Goal: Task Accomplishment & Management: Use online tool/utility

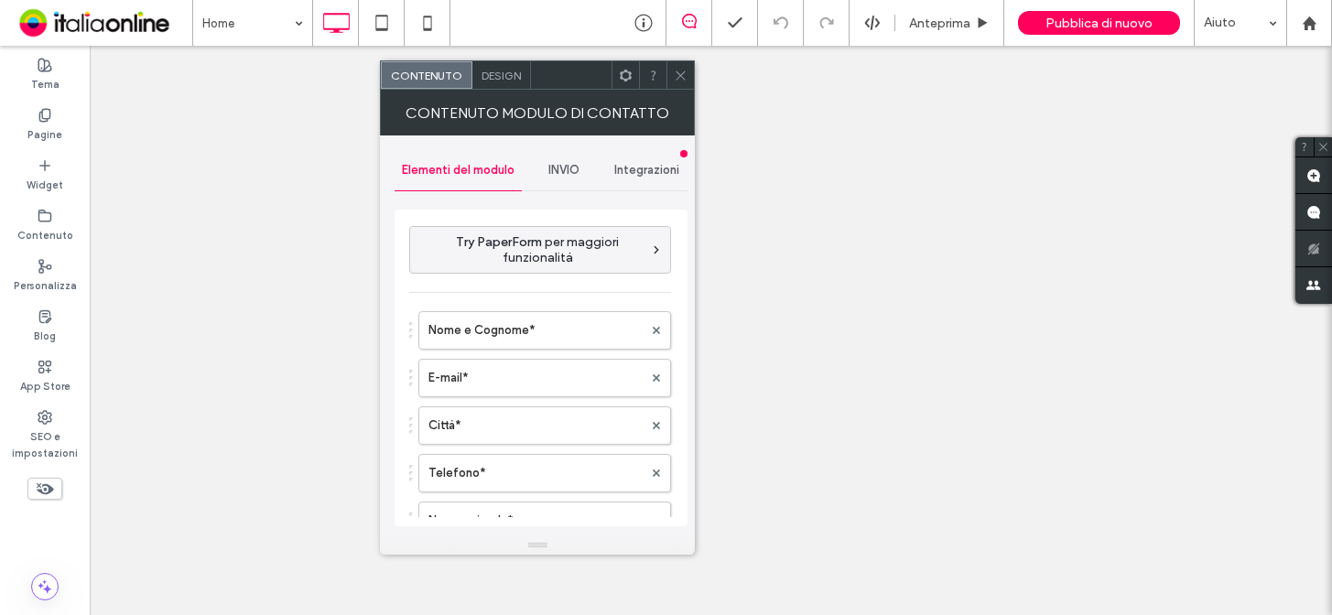
click at [570, 171] on span "INVIO" at bounding box center [563, 170] width 31 height 15
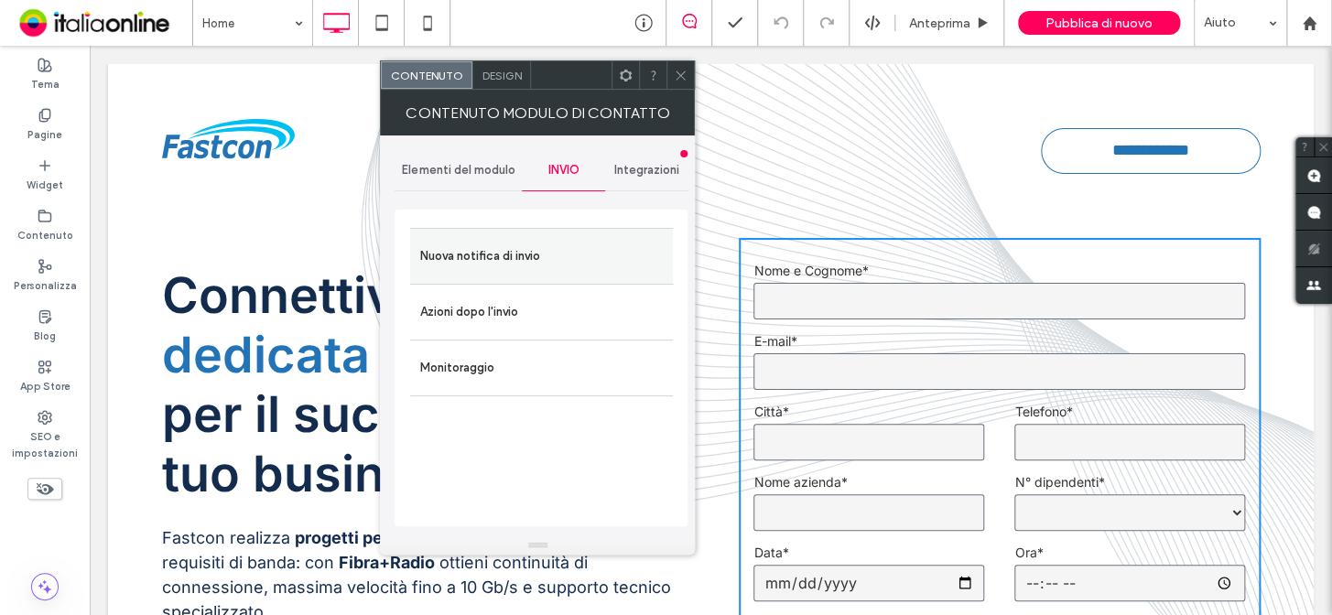
click at [531, 252] on label "Nuova notifica di invio" at bounding box center [541, 256] width 244 height 37
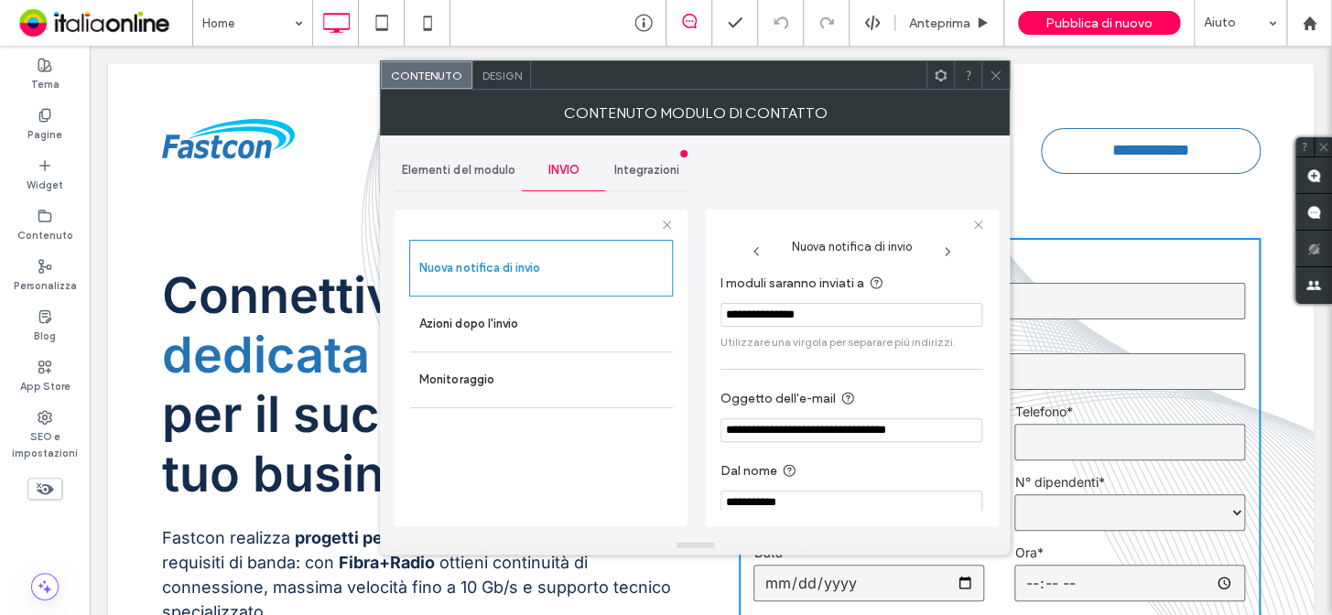
drag, startPoint x: 838, startPoint y: 318, endPoint x: 716, endPoint y: 314, distance: 121.8
click at [716, 314] on div "**********" at bounding box center [852, 368] width 293 height 317
paste input "*****"
type input "**********"
click at [991, 81] on icon at bounding box center [996, 76] width 14 height 14
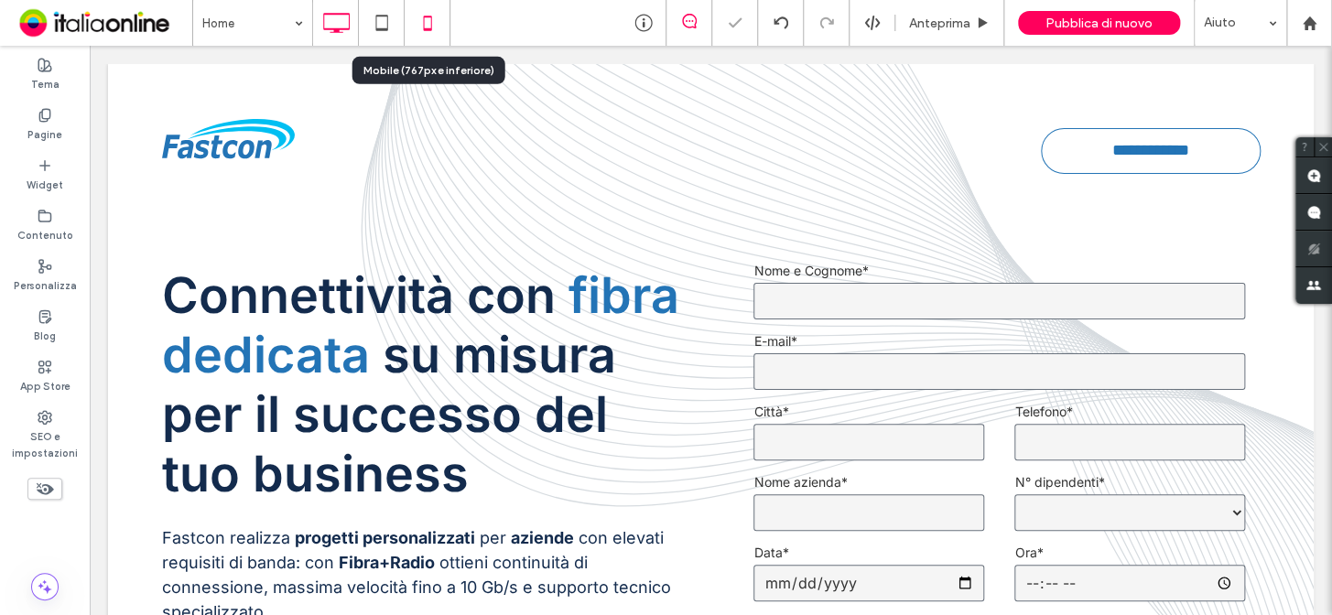
click at [426, 27] on use at bounding box center [427, 23] width 8 height 15
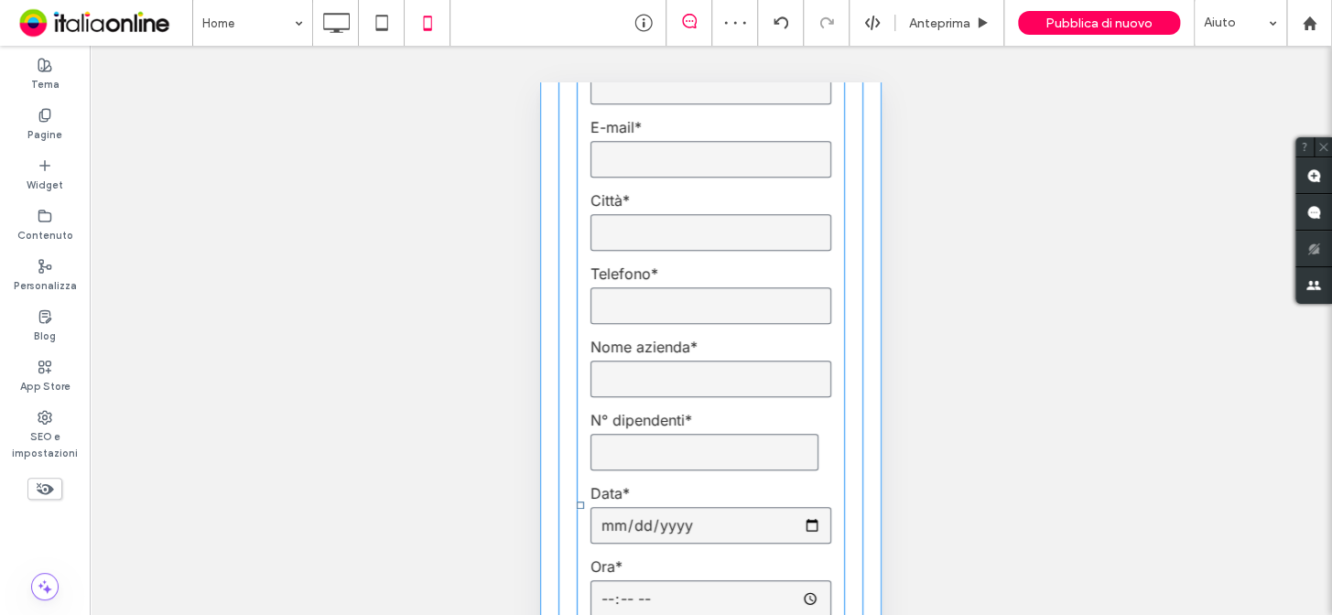
scroll to position [582, 0]
click at [682, 231] on input "text" at bounding box center [711, 230] width 241 height 37
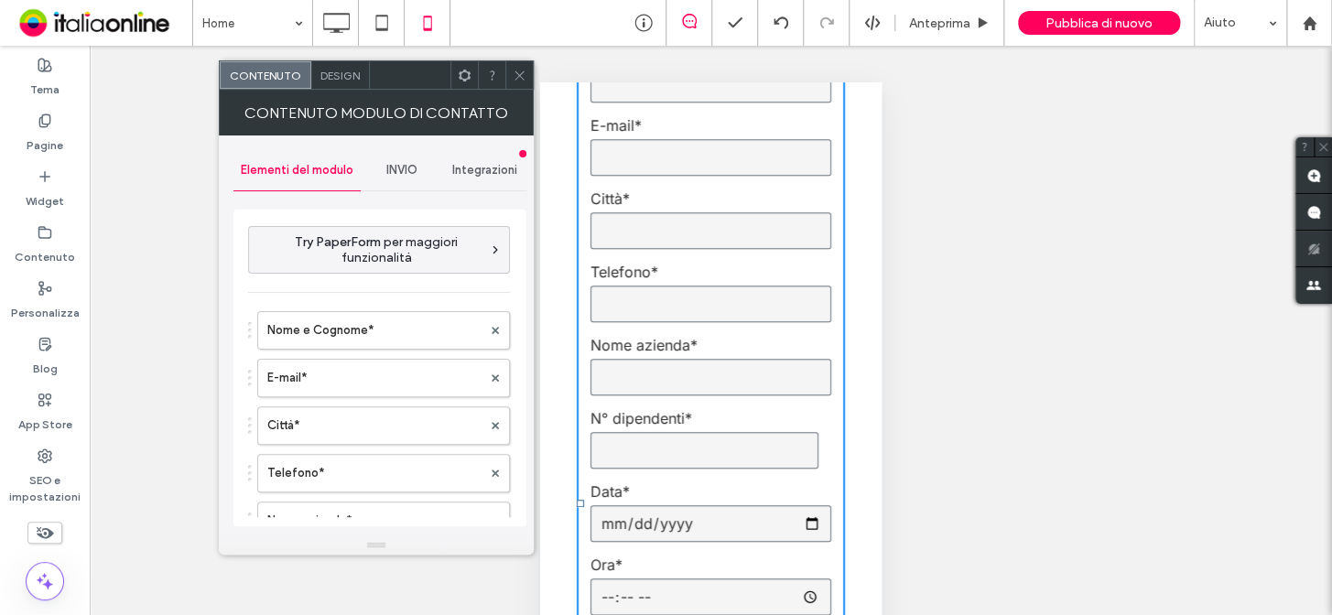
click at [390, 173] on span "INVIO" at bounding box center [401, 170] width 31 height 15
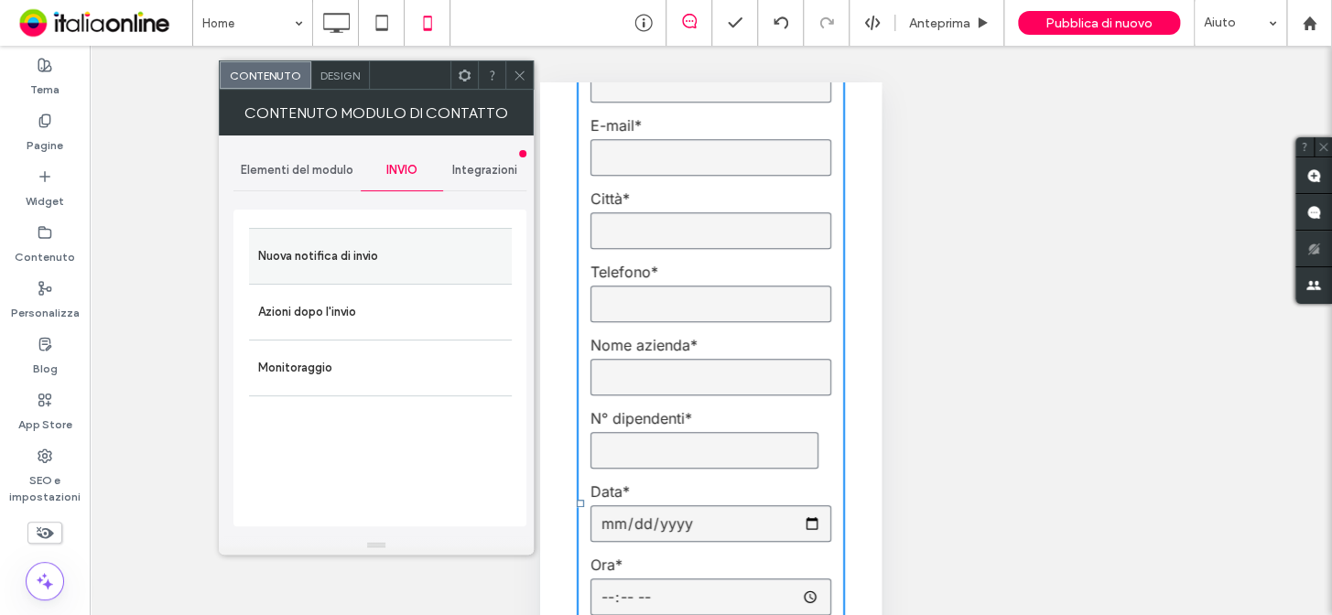
click at [341, 269] on label "Nuova notifica di invio" at bounding box center [380, 256] width 244 height 37
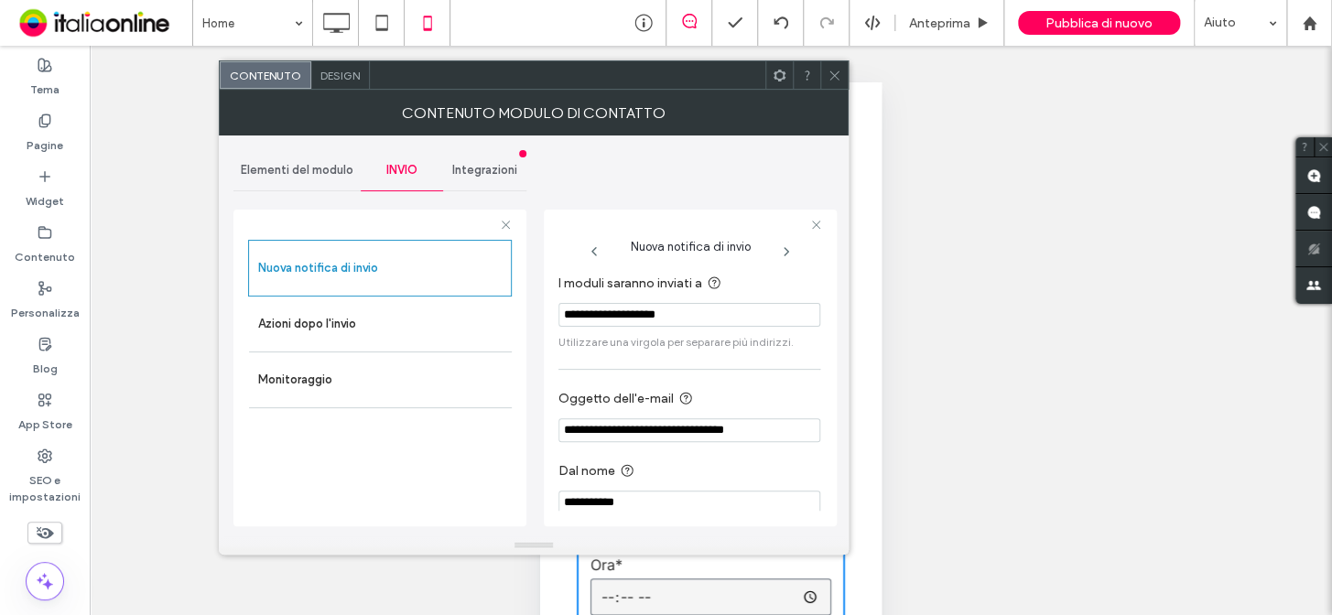
click at [832, 72] on icon at bounding box center [835, 76] width 14 height 14
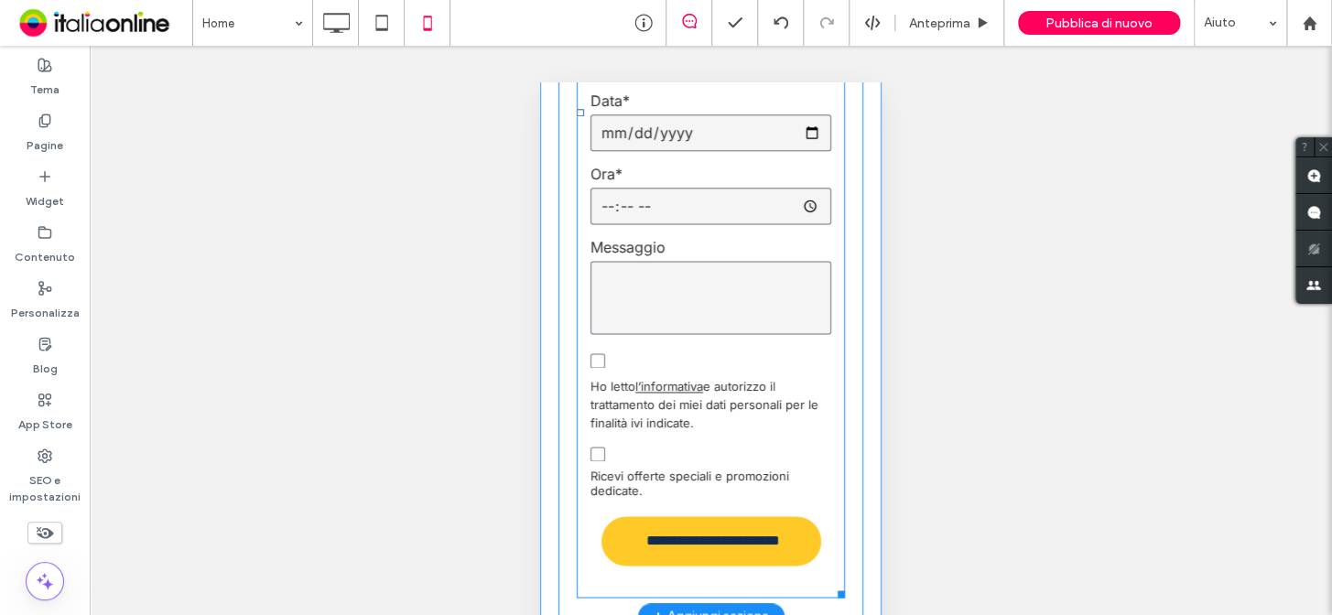
scroll to position [1081, 0]
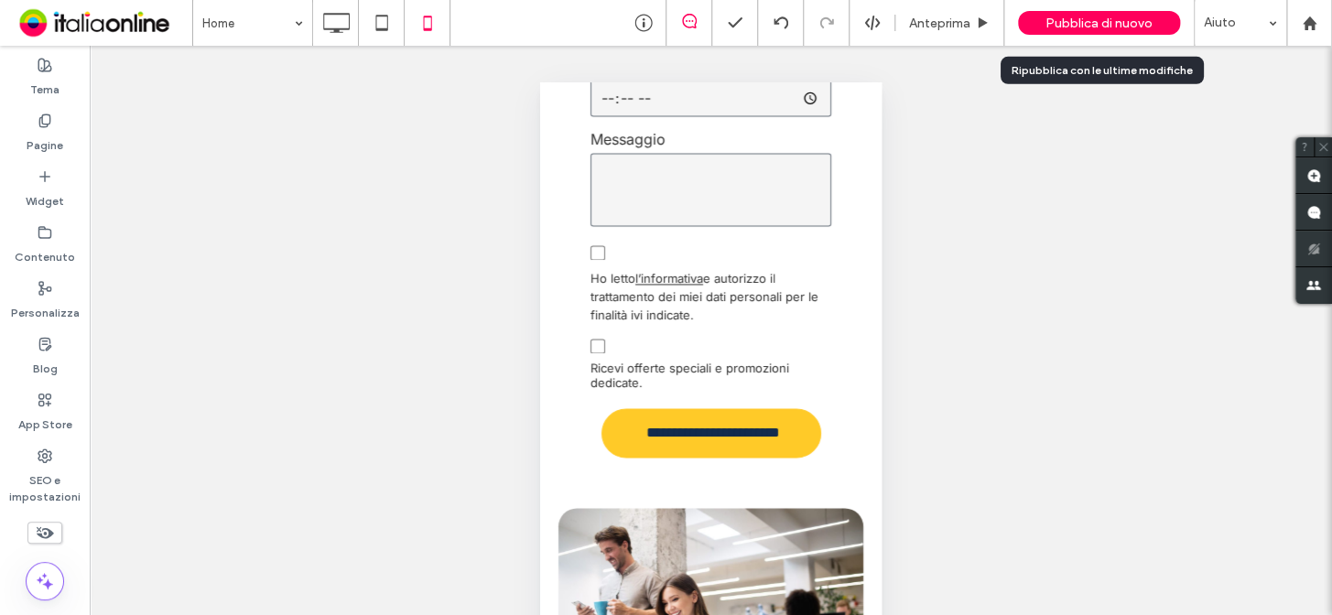
click at [1103, 20] on span "Pubblica di nuovo" at bounding box center [1099, 24] width 107 height 16
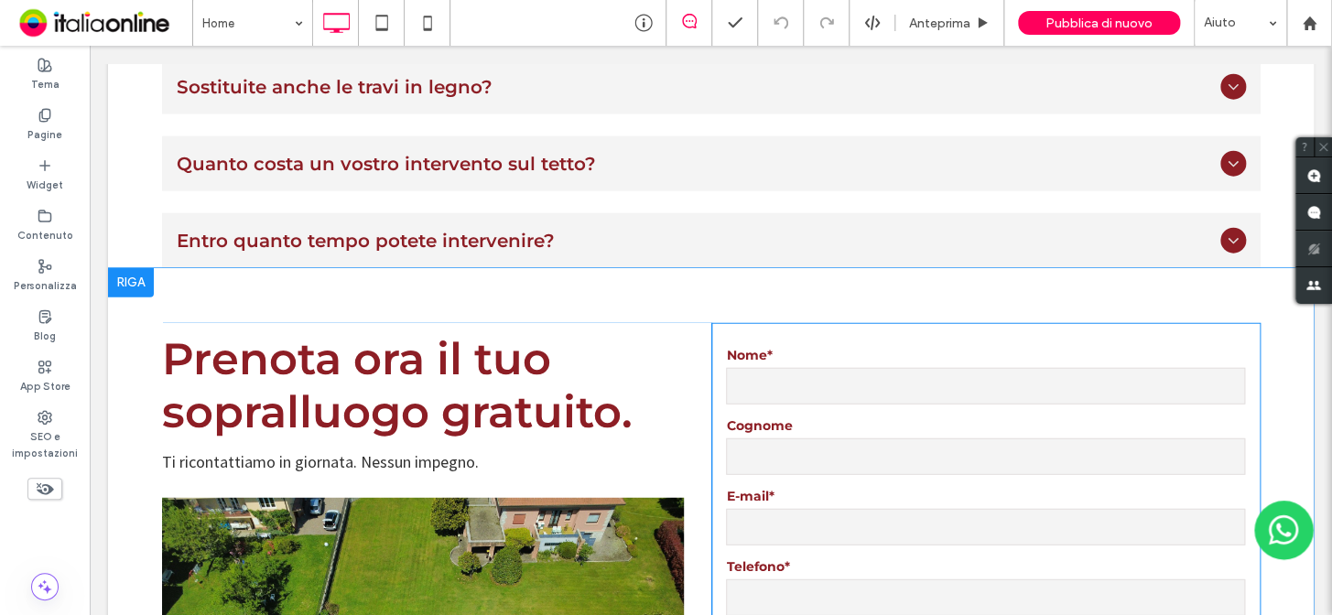
scroll to position [7741, 0]
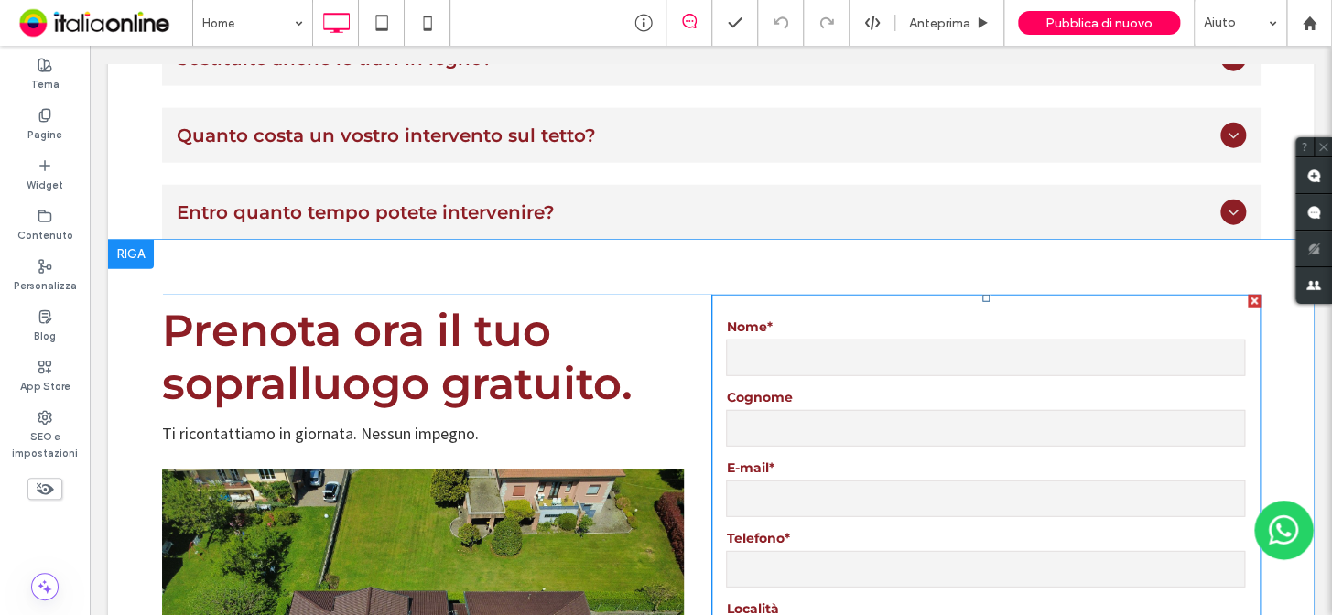
click at [819, 459] on label "E-mail*" at bounding box center [985, 468] width 518 height 19
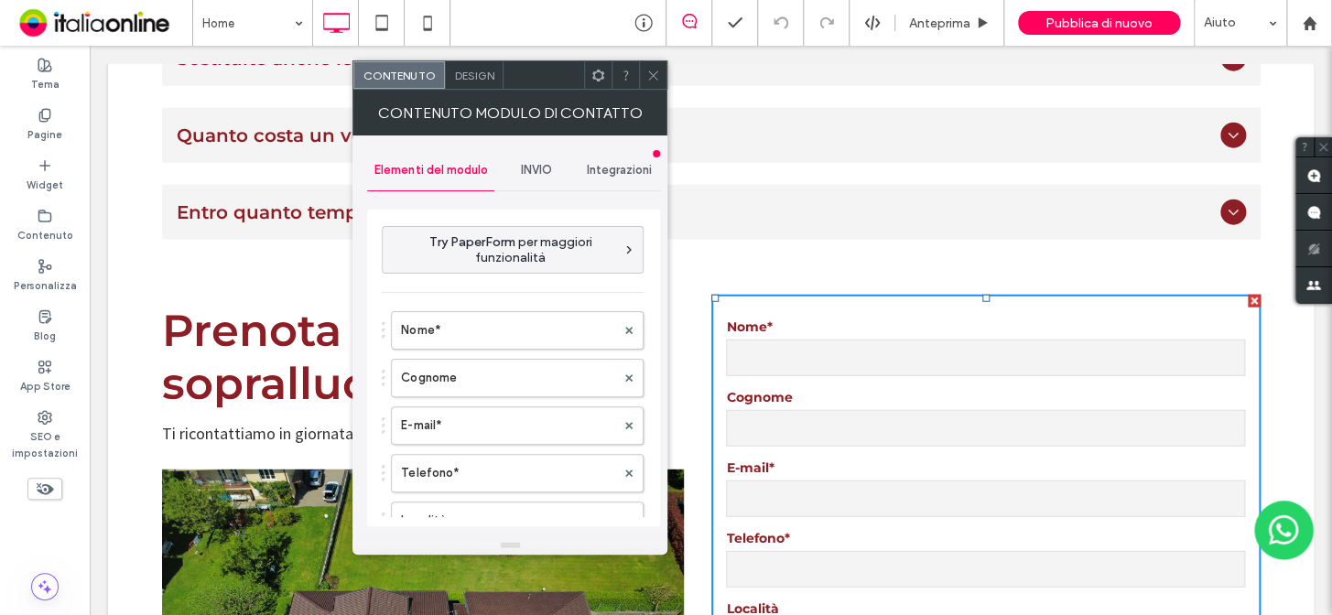
click at [528, 173] on span "INVIO" at bounding box center [536, 170] width 31 height 15
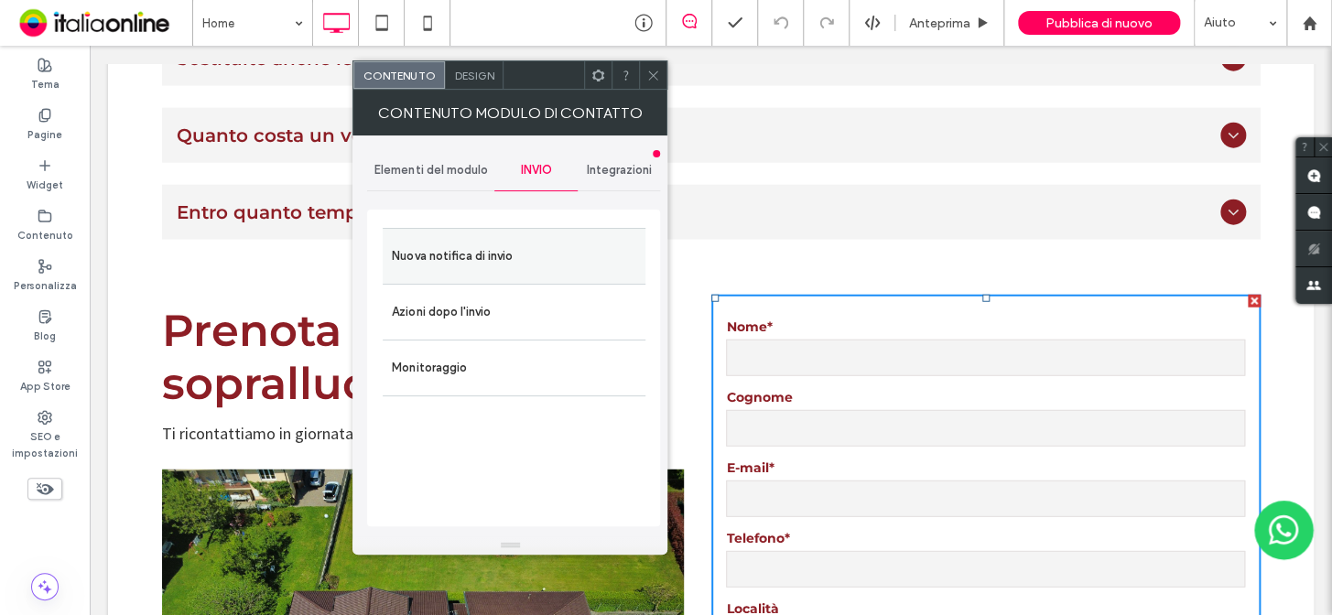
click at [455, 260] on label "Nuova notifica di invio" at bounding box center [514, 256] width 244 height 37
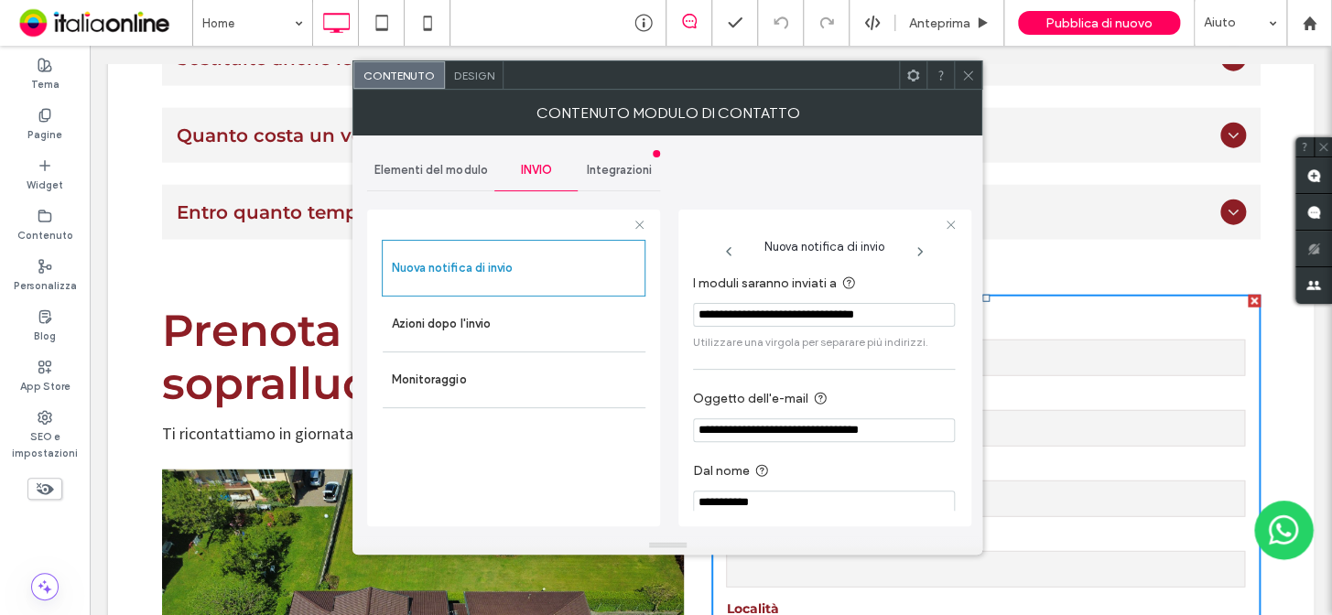
drag, startPoint x: 909, startPoint y: 314, endPoint x: 683, endPoint y: 324, distance: 226.4
click at [683, 324] on div "**********" at bounding box center [824, 368] width 293 height 317
paste input "I moduli saranno inviati a"
type input "**********"
click at [968, 80] on icon at bounding box center [968, 76] width 14 height 14
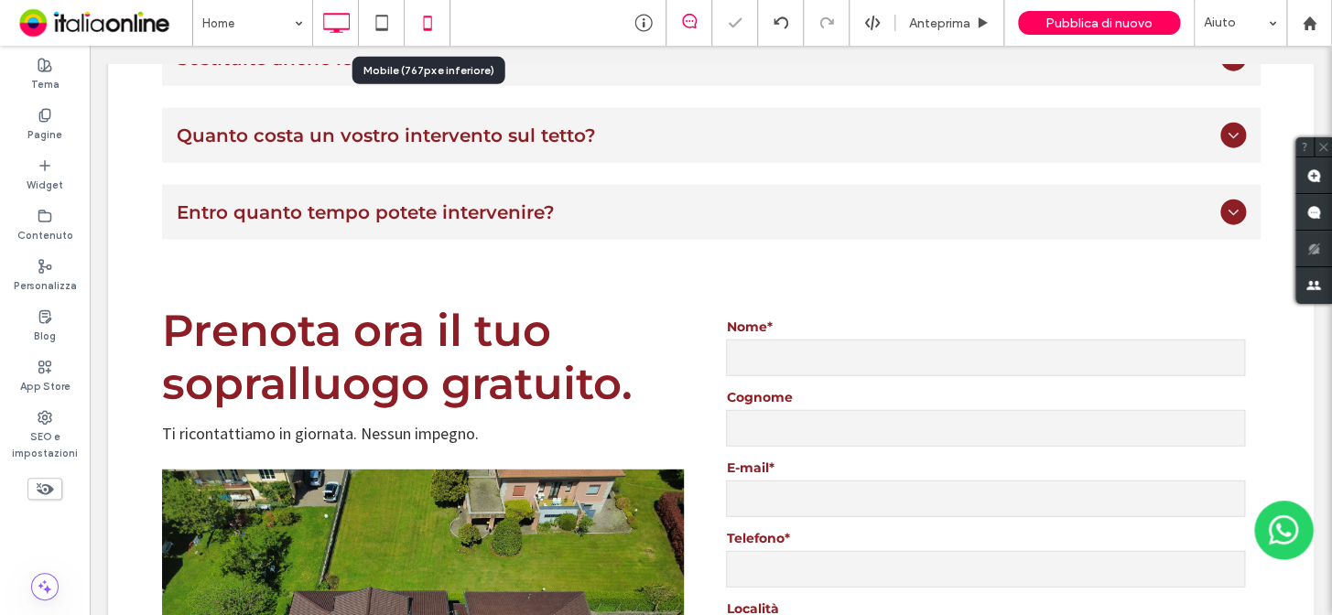
click at [429, 39] on icon at bounding box center [427, 23] width 37 height 37
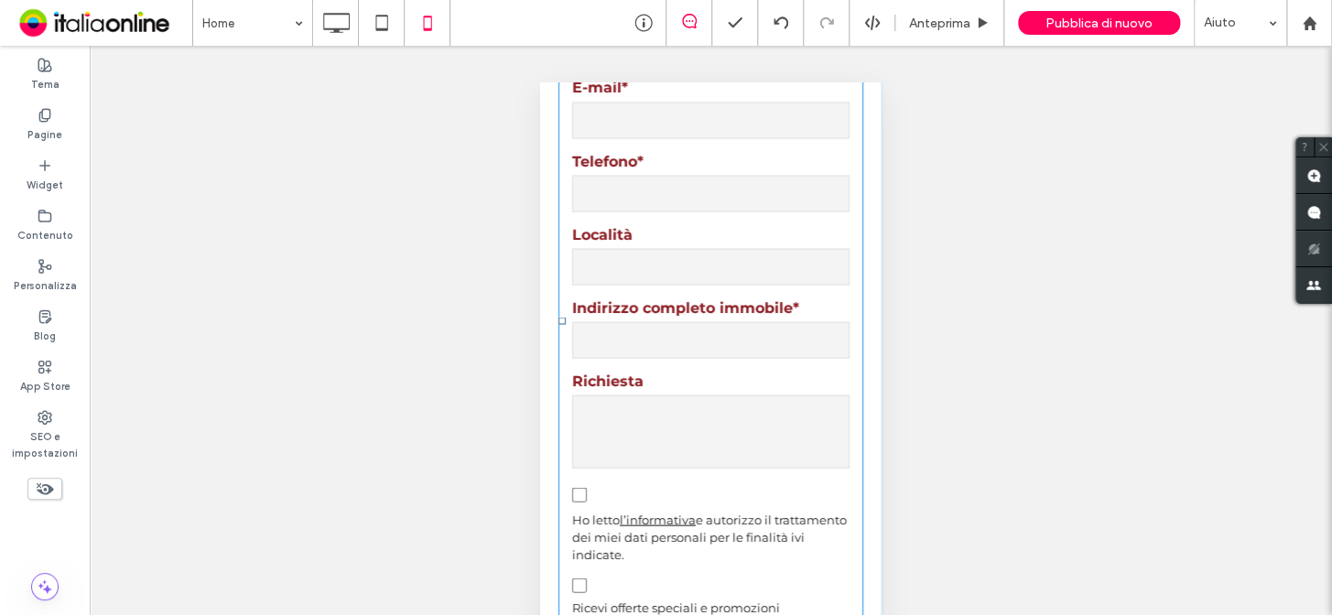
scroll to position [10093, 0]
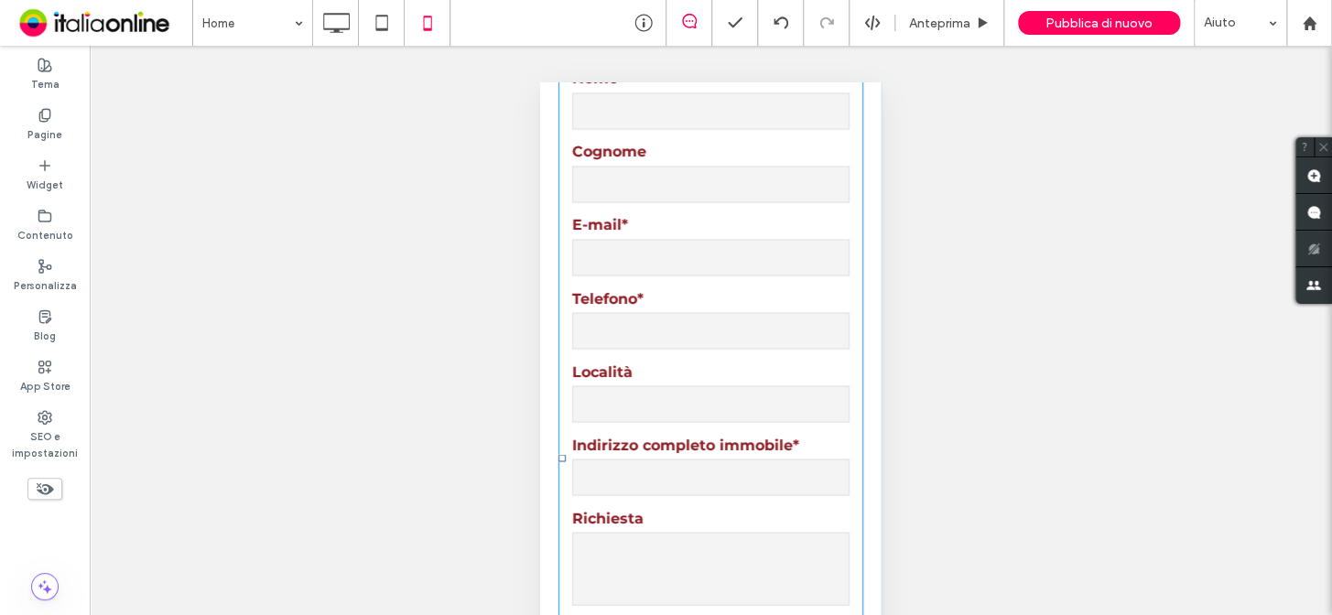
click at [646, 312] on input "text" at bounding box center [710, 330] width 277 height 37
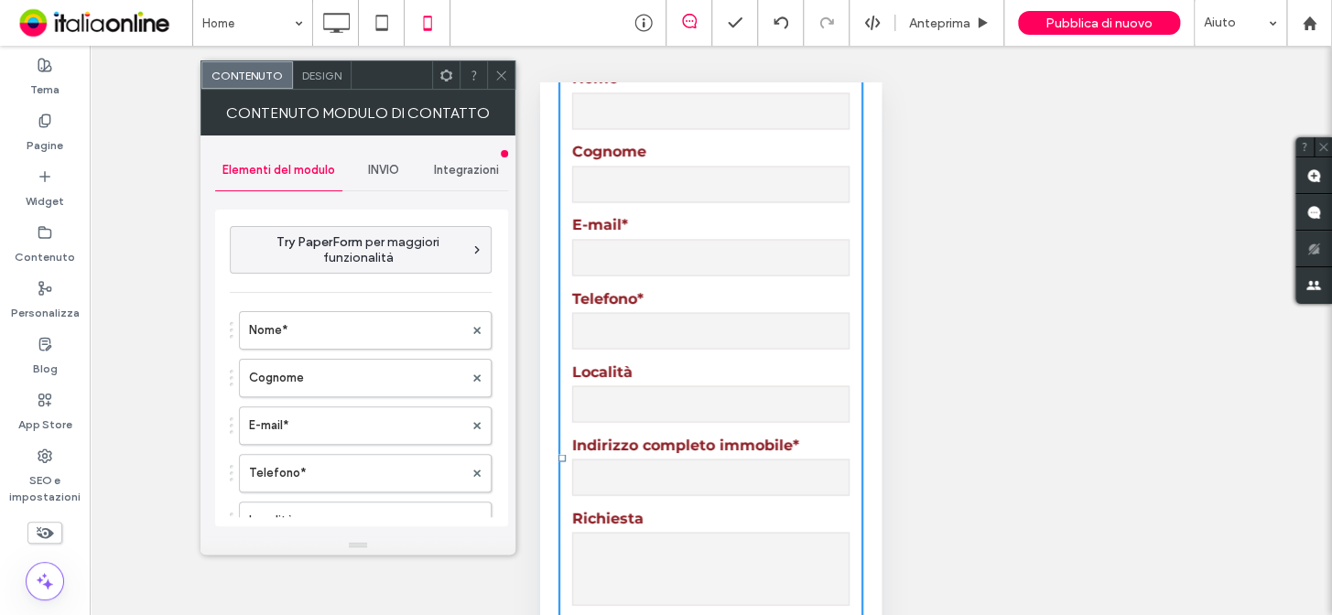
click at [396, 170] on span "INVIO" at bounding box center [383, 170] width 31 height 15
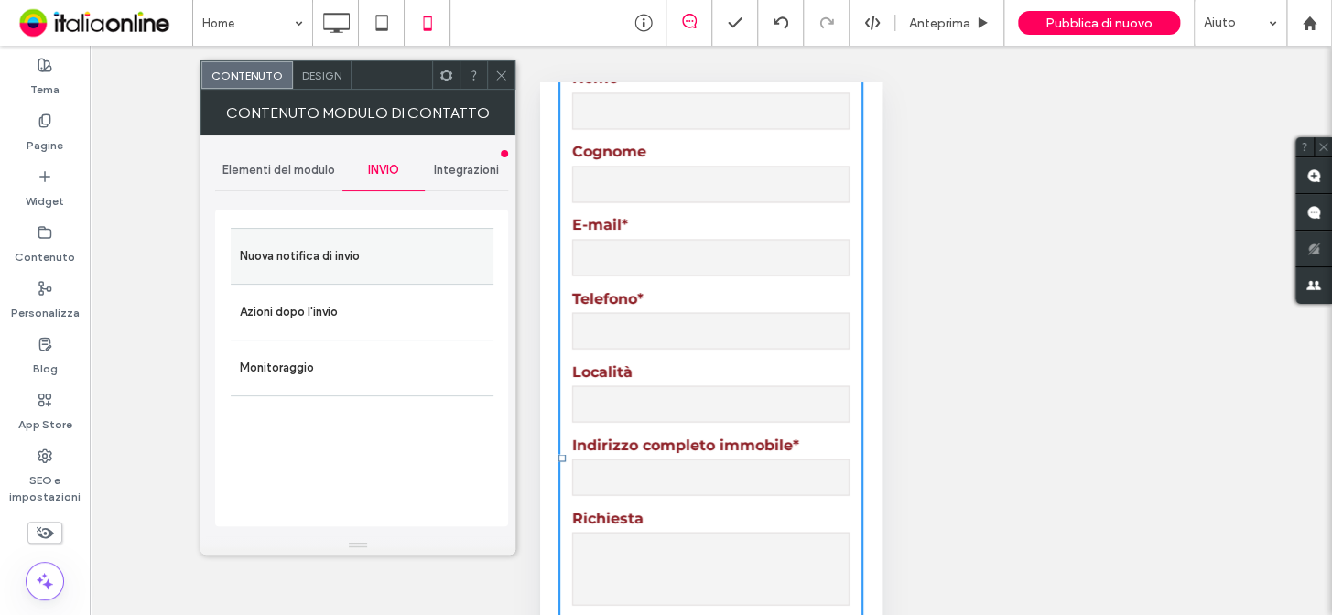
click at [309, 266] on label "Nuova notifica di invio" at bounding box center [362, 256] width 244 height 37
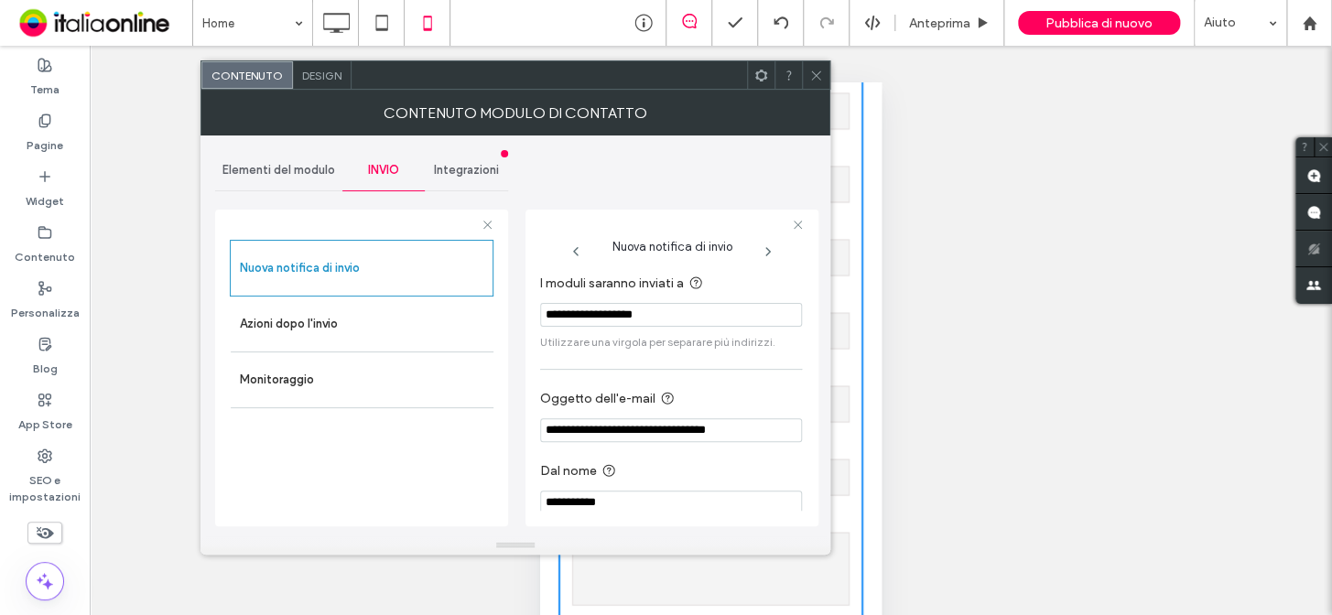
click at [810, 73] on icon at bounding box center [816, 76] width 14 height 14
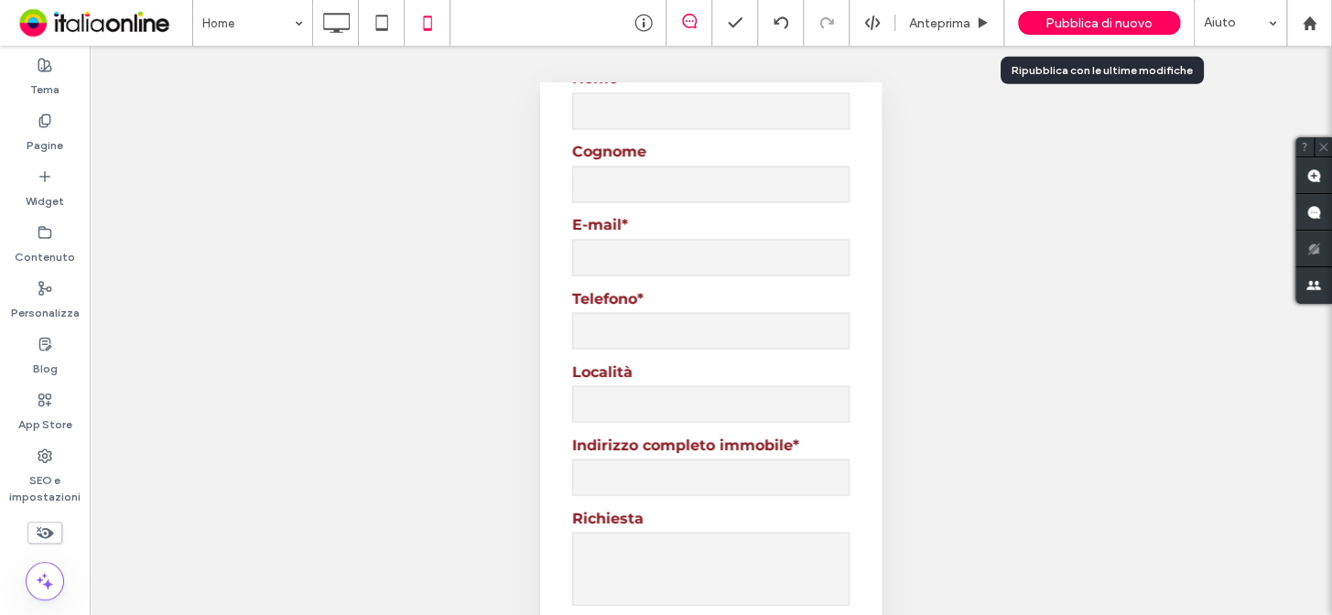
drag, startPoint x: 1131, startPoint y: 22, endPoint x: 945, endPoint y: 373, distance: 396.9
click at [1134, 22] on span "Pubblica di nuovo" at bounding box center [1099, 24] width 107 height 16
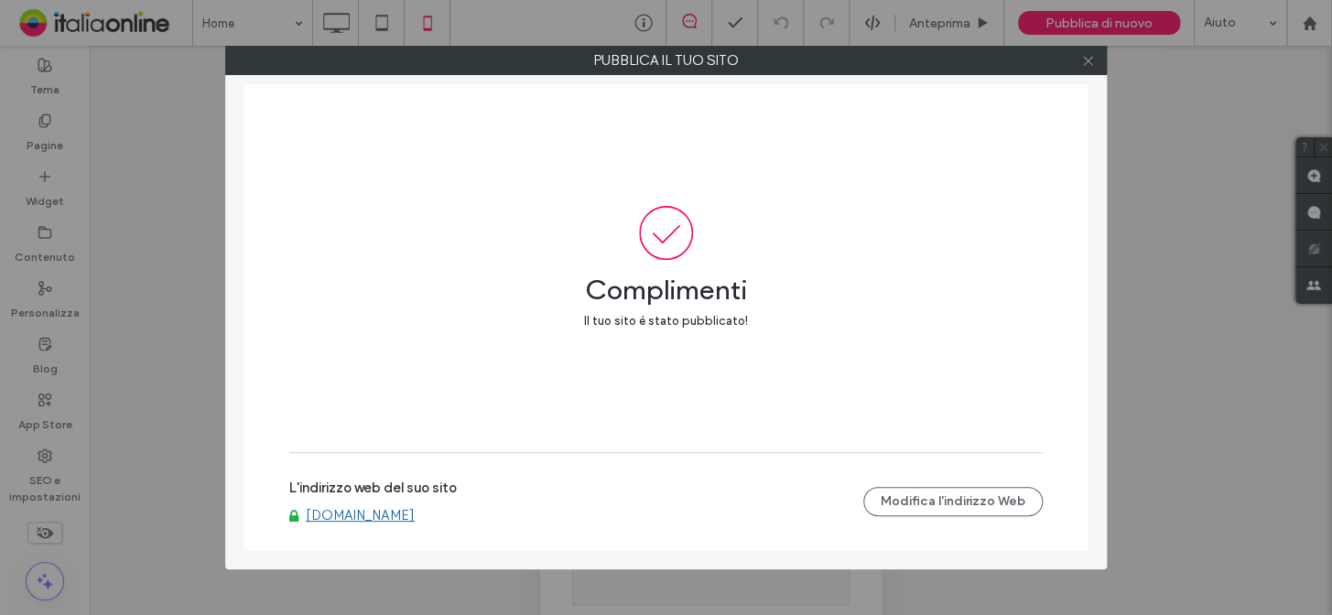
click at [1082, 60] on icon at bounding box center [1088, 61] width 14 height 14
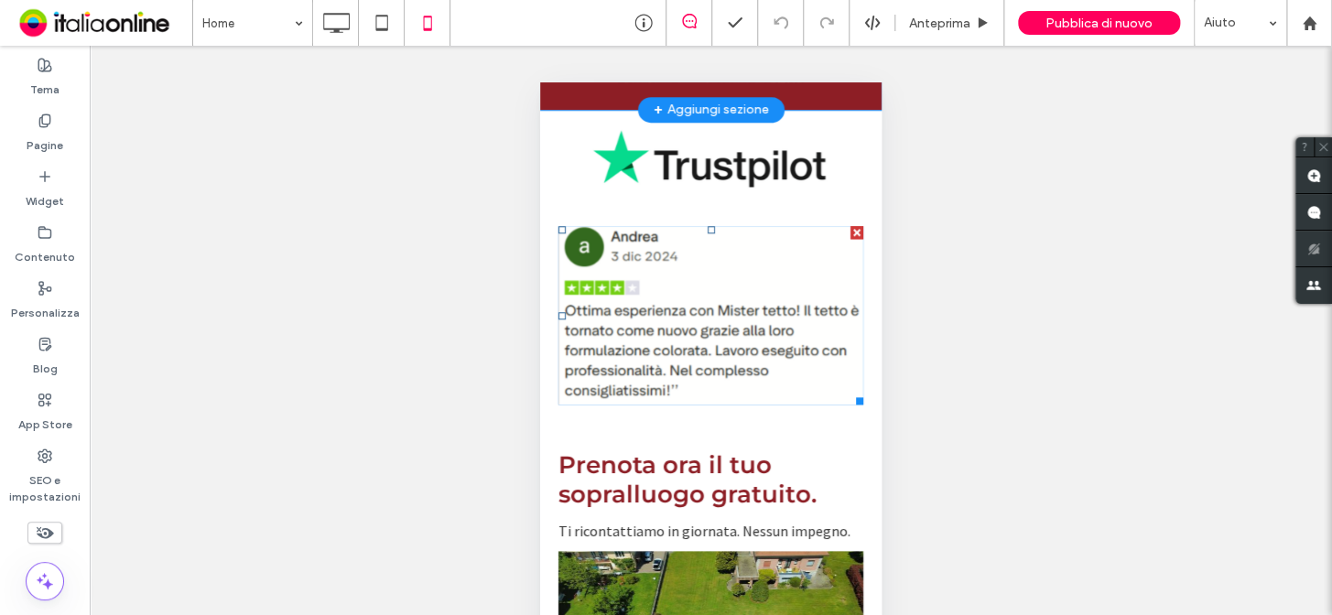
scroll to position [9094, 0]
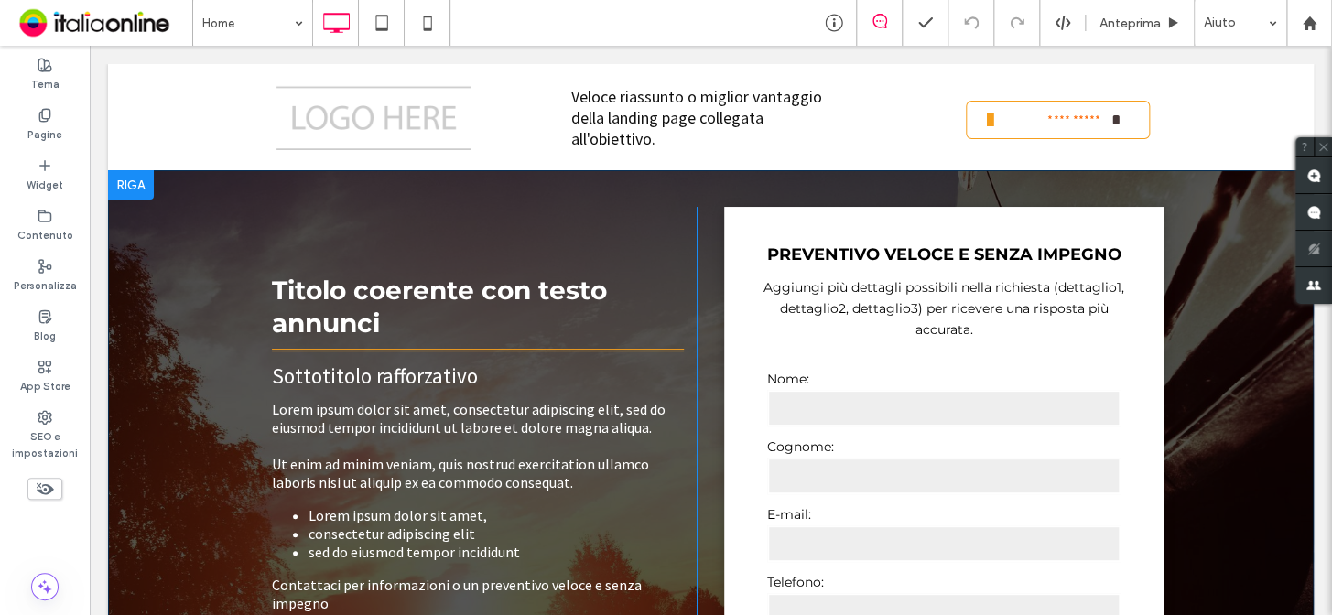
click at [142, 186] on div at bounding box center [131, 184] width 46 height 29
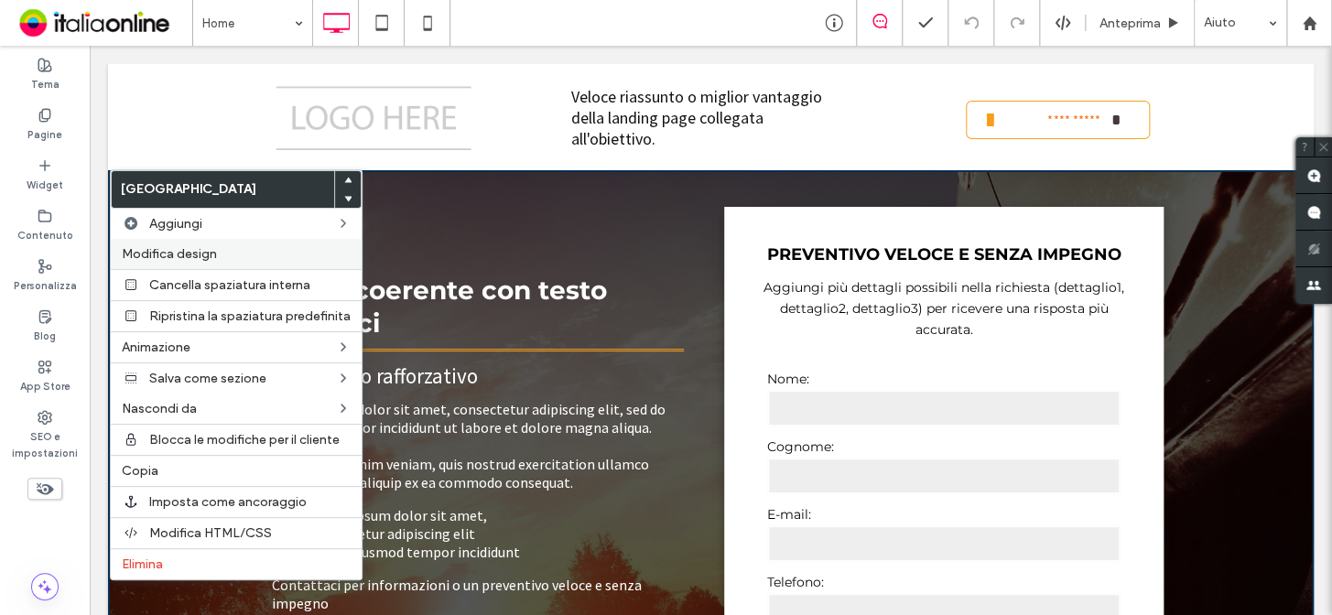
click at [193, 249] on span "Modifica design" at bounding box center [169, 254] width 95 height 16
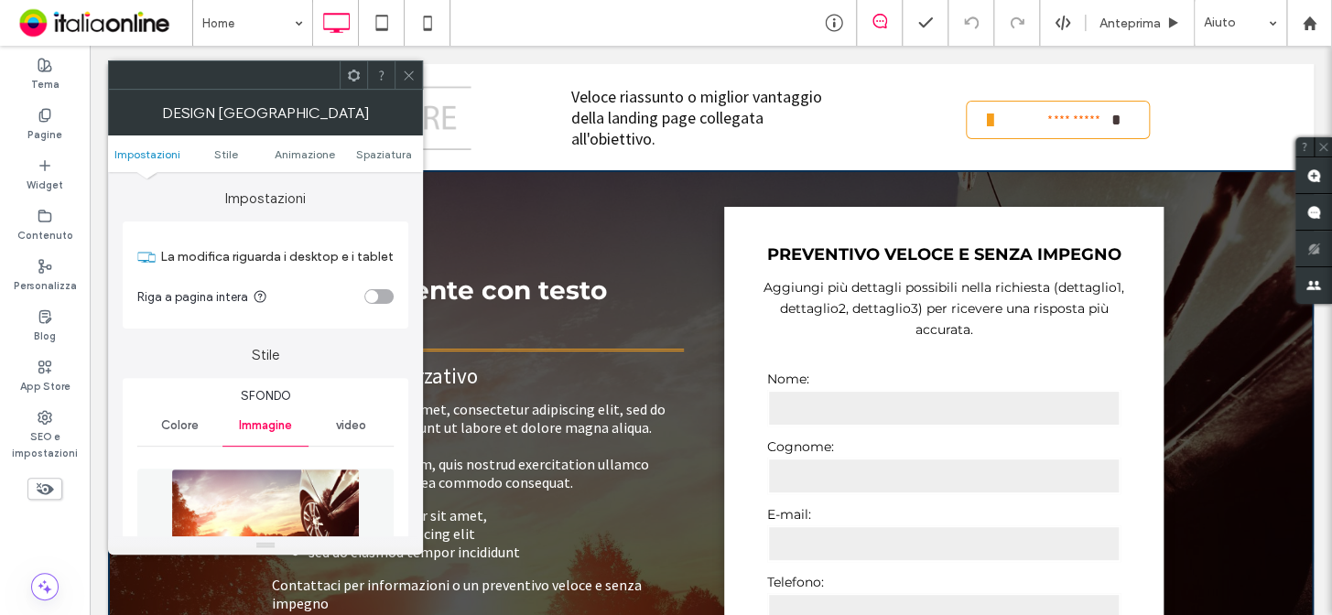
click at [409, 72] on icon at bounding box center [409, 76] width 14 height 14
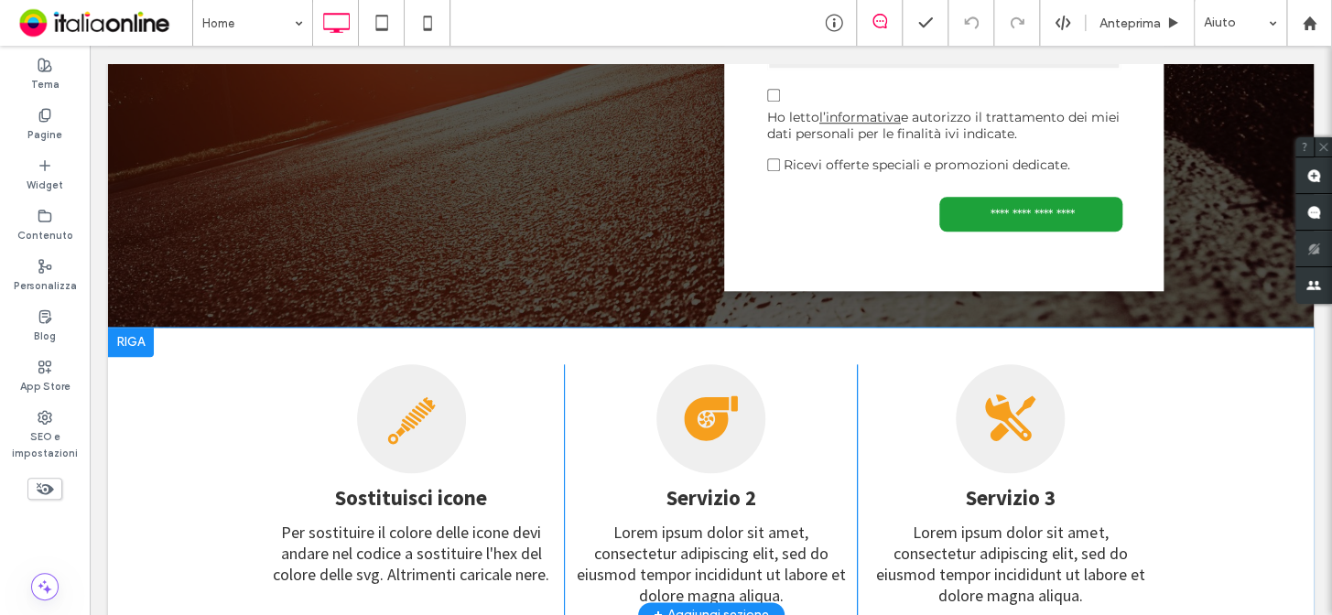
scroll to position [666, 0]
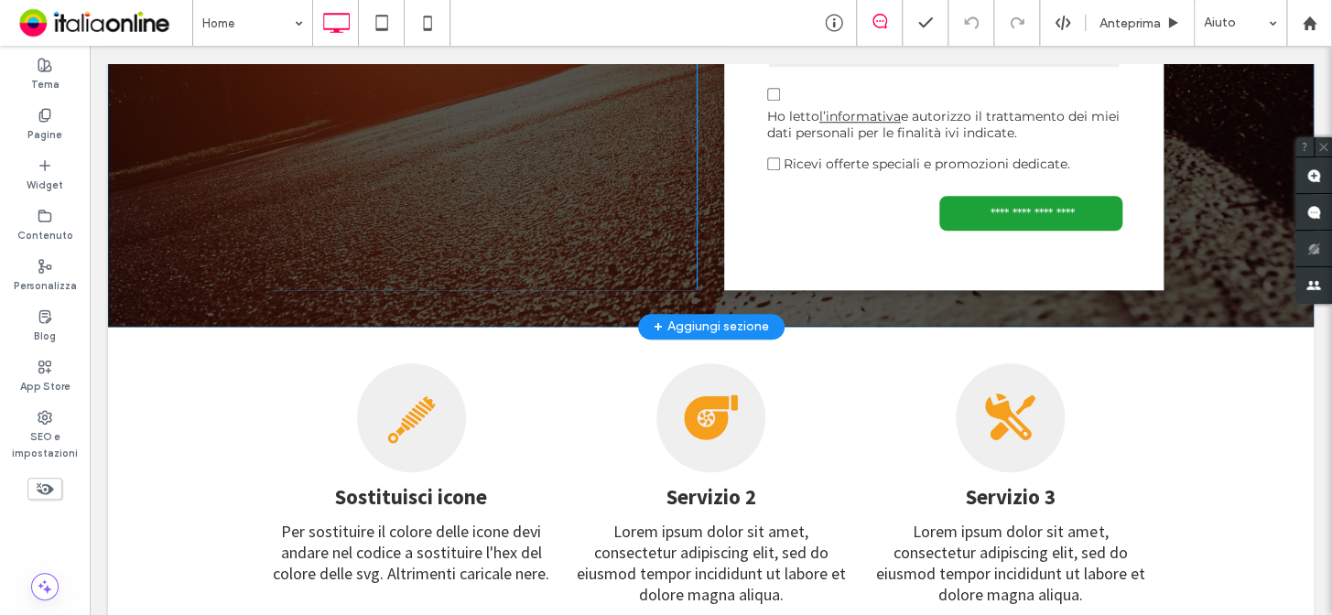
click at [711, 317] on div "+ Aggiungi sezione" at bounding box center [711, 327] width 115 height 20
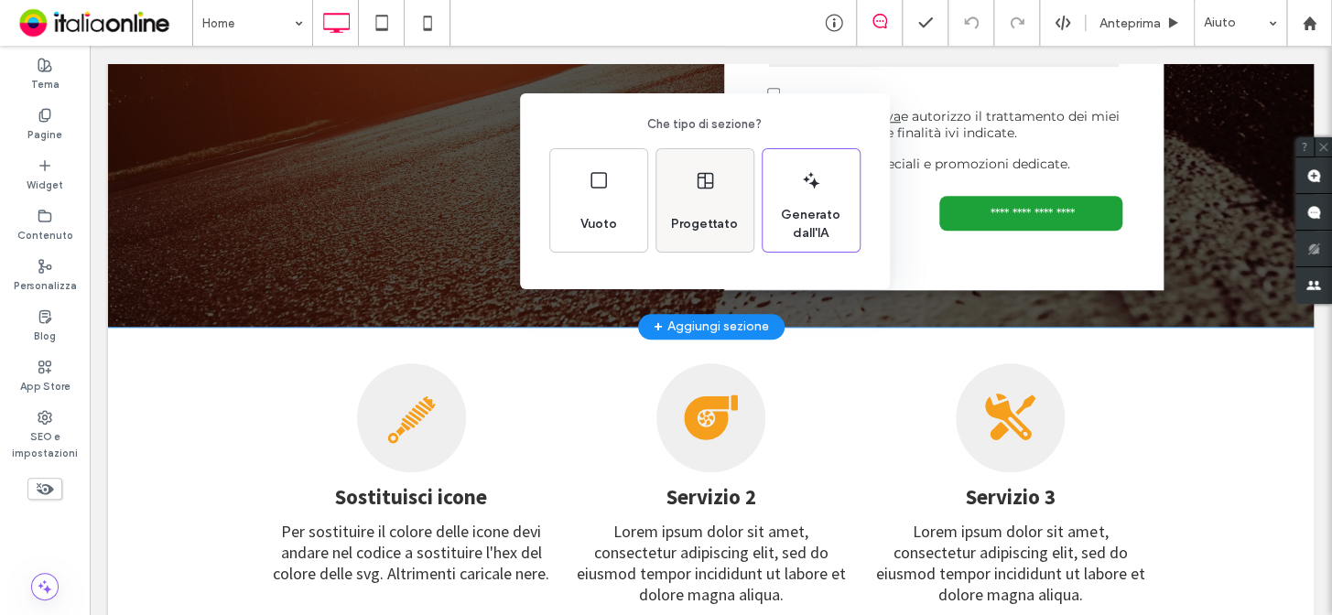
click at [706, 229] on span "Progettato" at bounding box center [704, 224] width 81 height 18
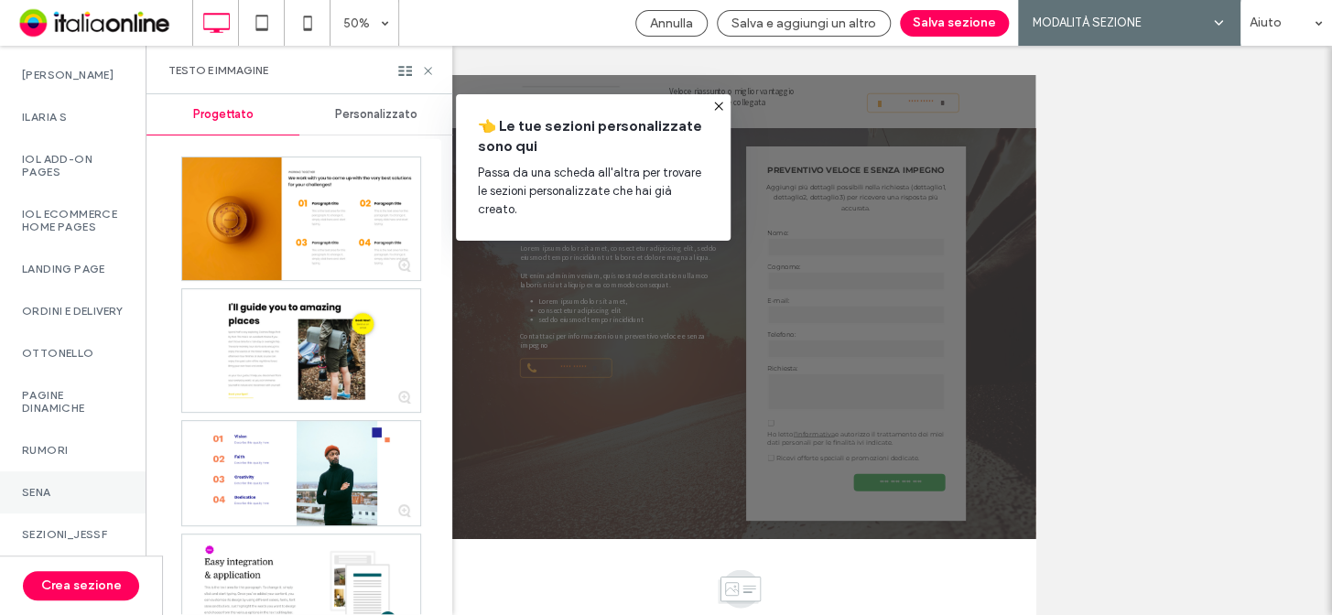
scroll to position [1795, 0]
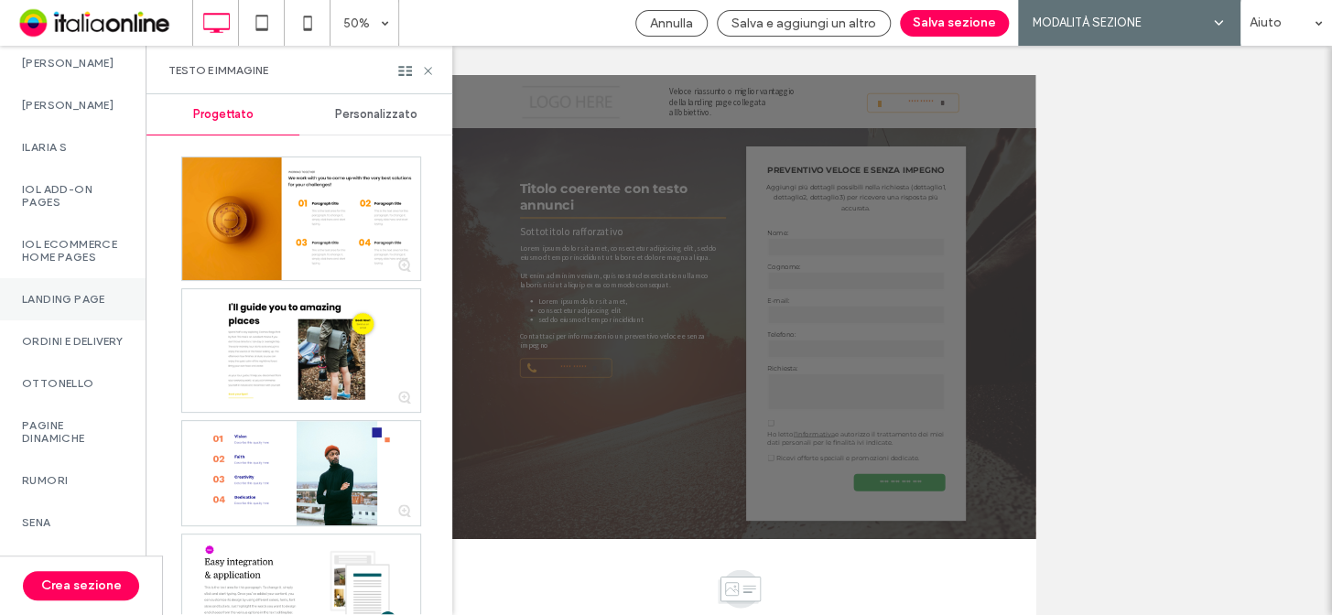
click at [71, 306] on label "LANDING PAGE" at bounding box center [73, 299] width 102 height 13
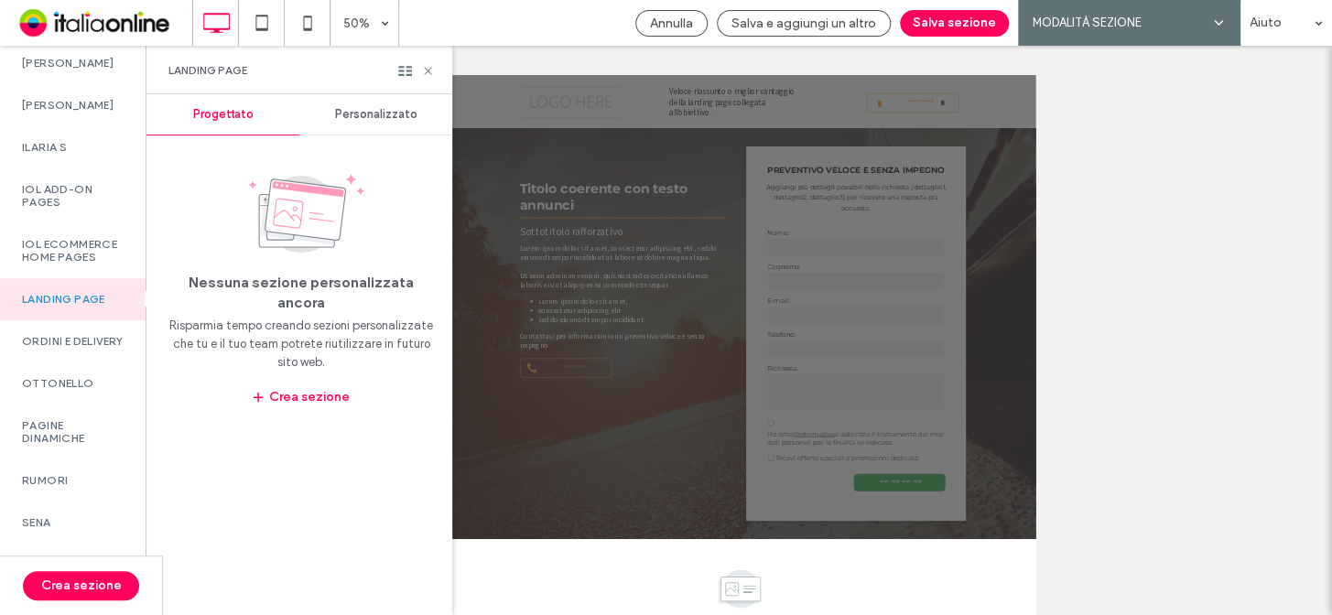
click at [391, 114] on span "Personalizzato" at bounding box center [376, 114] width 82 height 15
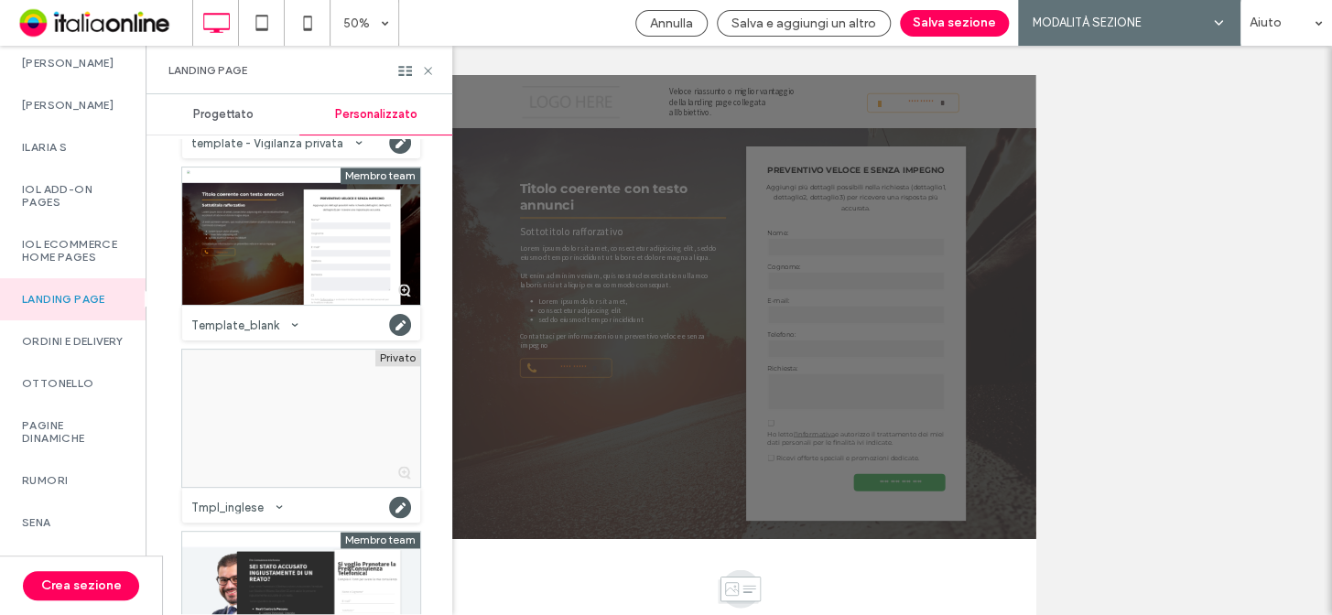
scroll to position [24369, 0]
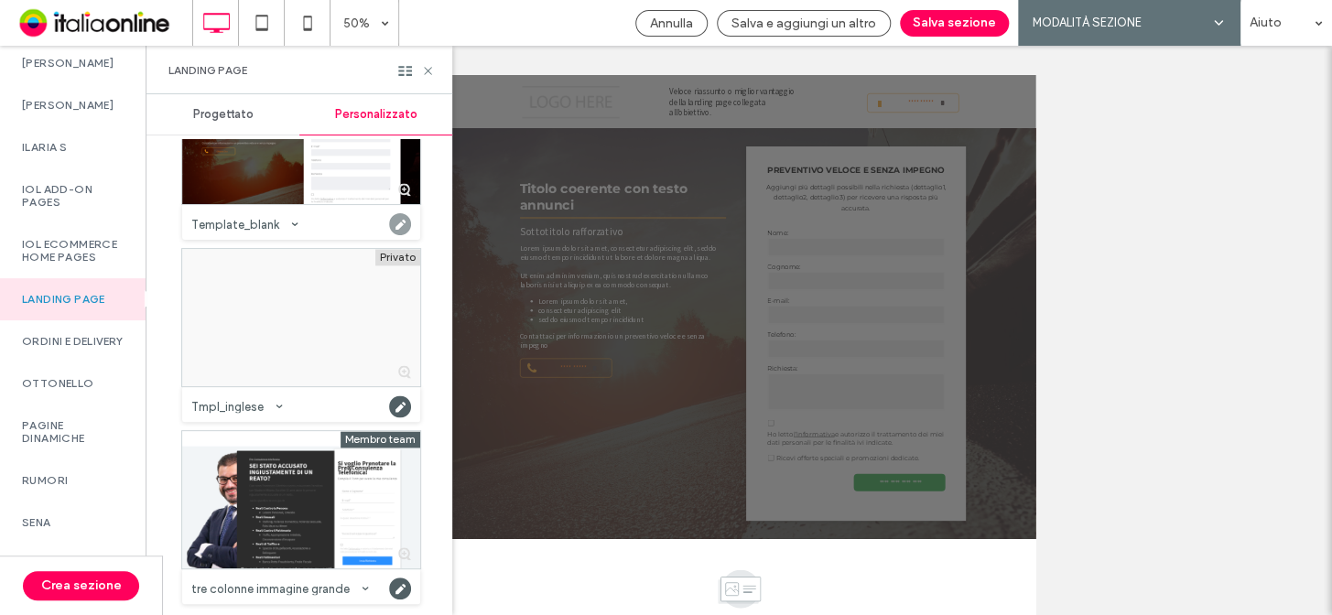
click at [398, 223] on use at bounding box center [400, 224] width 22 height 22
